Goal: Navigation & Orientation: Find specific page/section

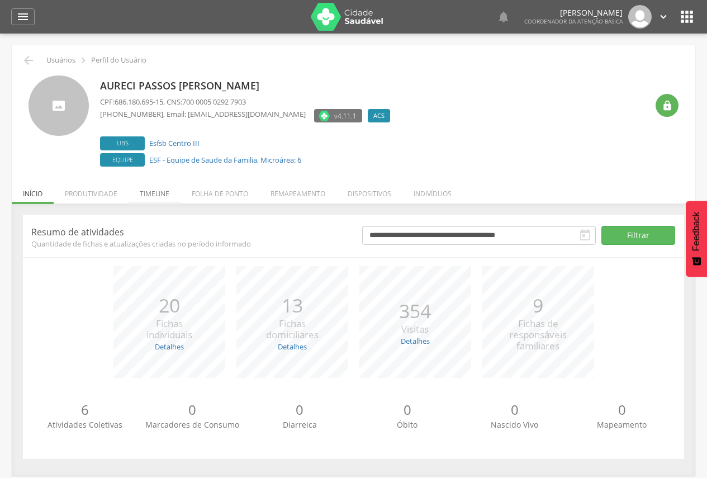
click at [145, 197] on li "Timeline" at bounding box center [154, 191] width 52 height 26
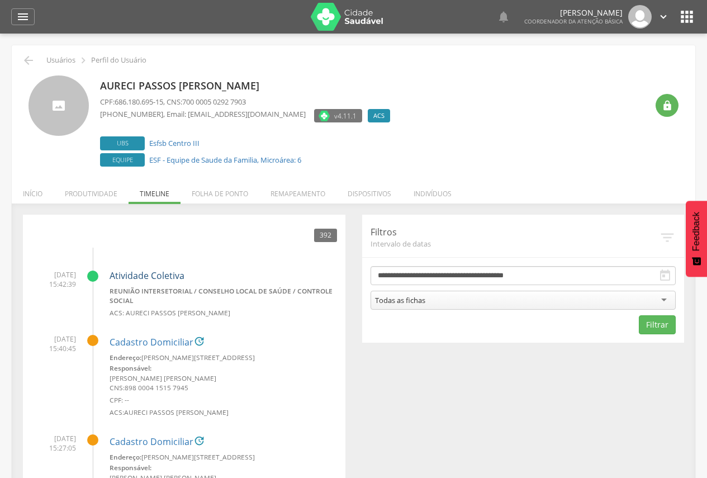
click at [133, 273] on link "Atividade Coletiva" at bounding box center [146, 275] width 75 height 12
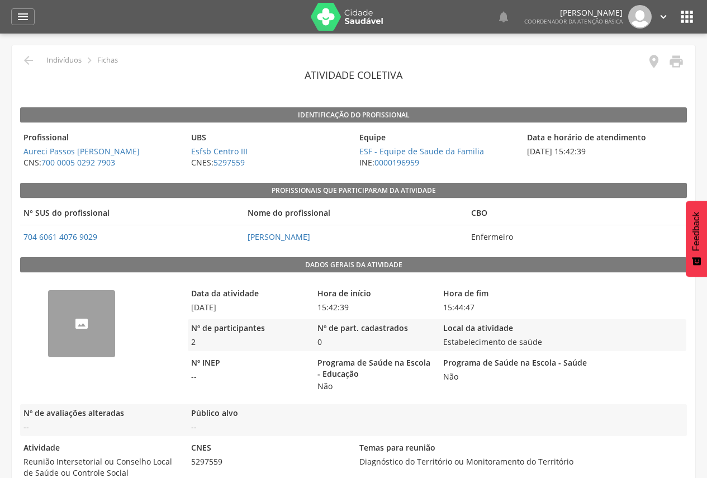
click at [48, 297] on img "68acaf239a720d508f0f3fe4" at bounding box center [48, 297] width 0 height 0
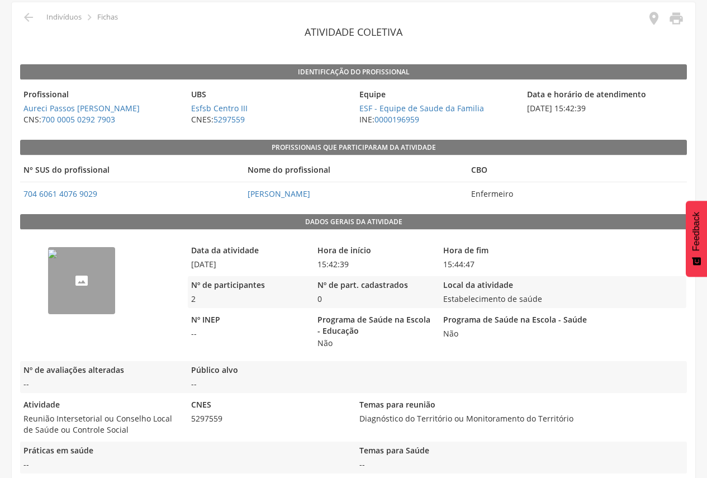
scroll to position [56, 0]
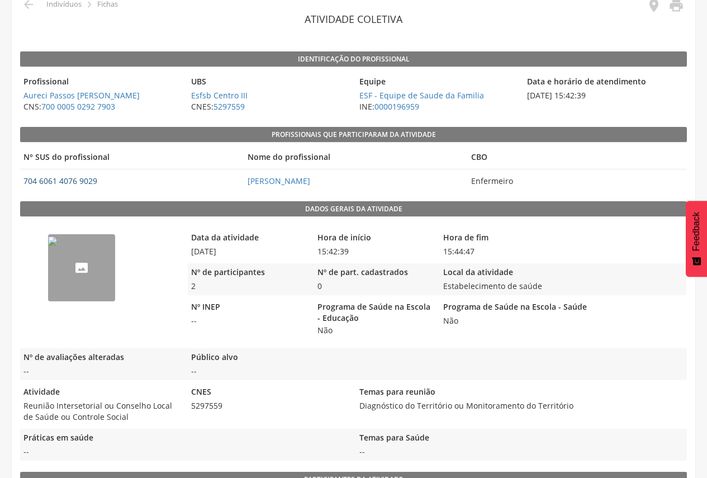
click at [78, 180] on link "704 6061 4076 9029" at bounding box center [60, 180] width 74 height 11
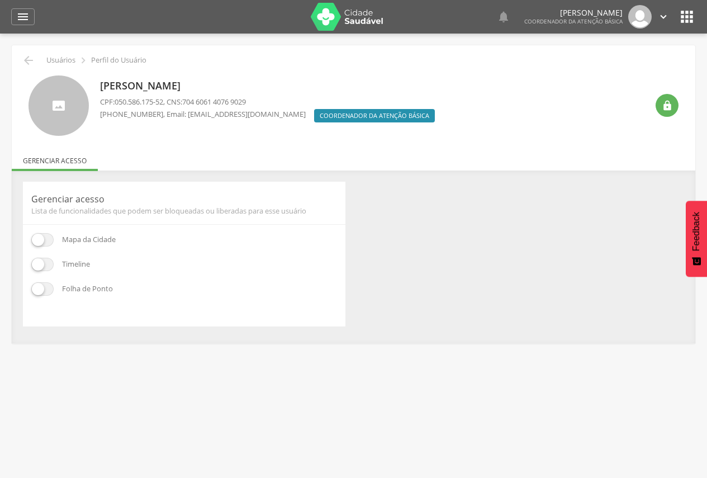
click at [344, 26] on img at bounding box center [347, 17] width 73 height 28
